Goal: Find specific page/section: Find specific page/section

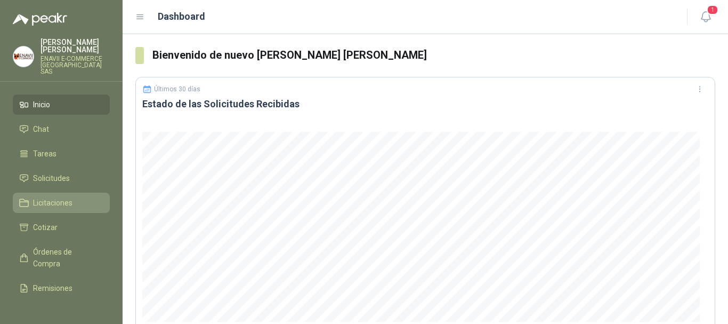
click at [52, 199] on span "Licitaciones" at bounding box center [52, 203] width 39 height 12
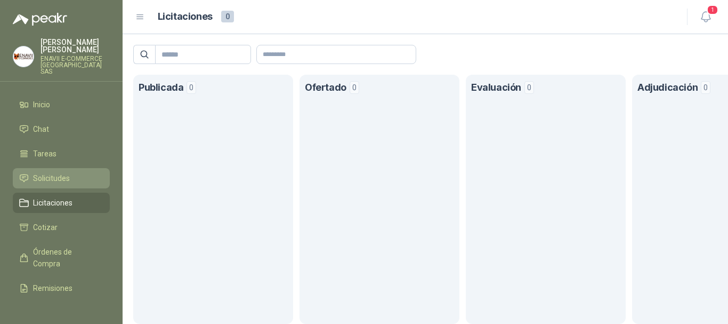
click at [59, 176] on span "Solicitudes" at bounding box center [51, 178] width 37 height 12
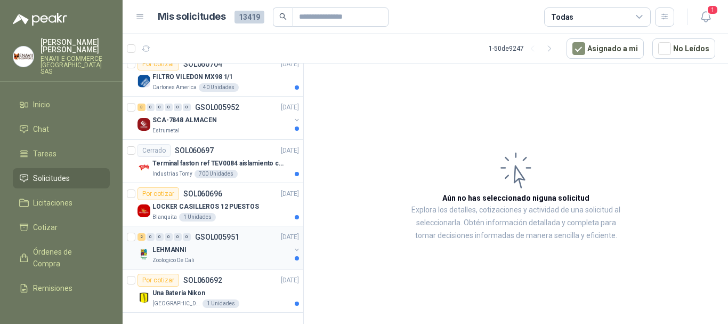
scroll to position [1919, 0]
click at [551, 46] on icon "button" at bounding box center [549, 48] width 3 height 5
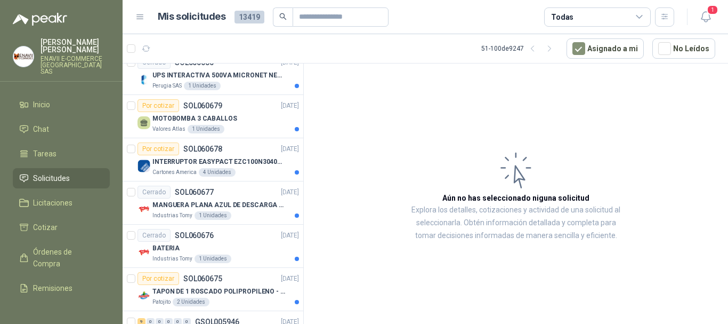
scroll to position [272, 0]
